Goal: Navigation & Orientation: Find specific page/section

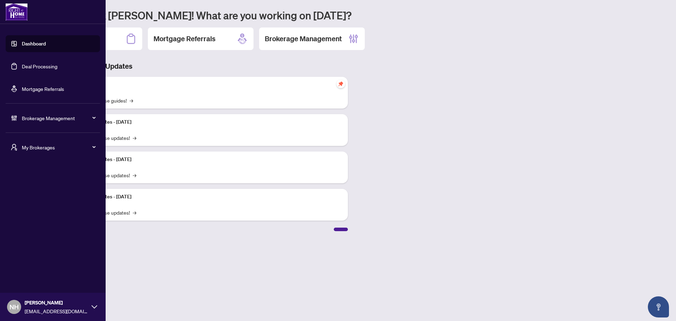
click at [39, 150] on span "My Brokerages" at bounding box center [58, 147] width 73 height 8
click at [42, 171] on li "[PERSON_NAME]" at bounding box center [53, 175] width 94 height 17
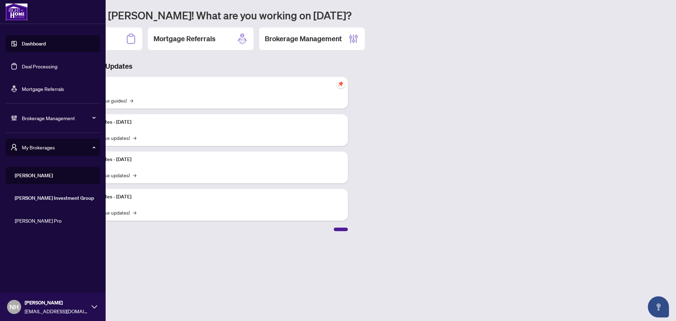
click at [39, 180] on li "RAHR" at bounding box center [53, 175] width 94 height 17
